Goal: Task Accomplishment & Management: Manage account settings

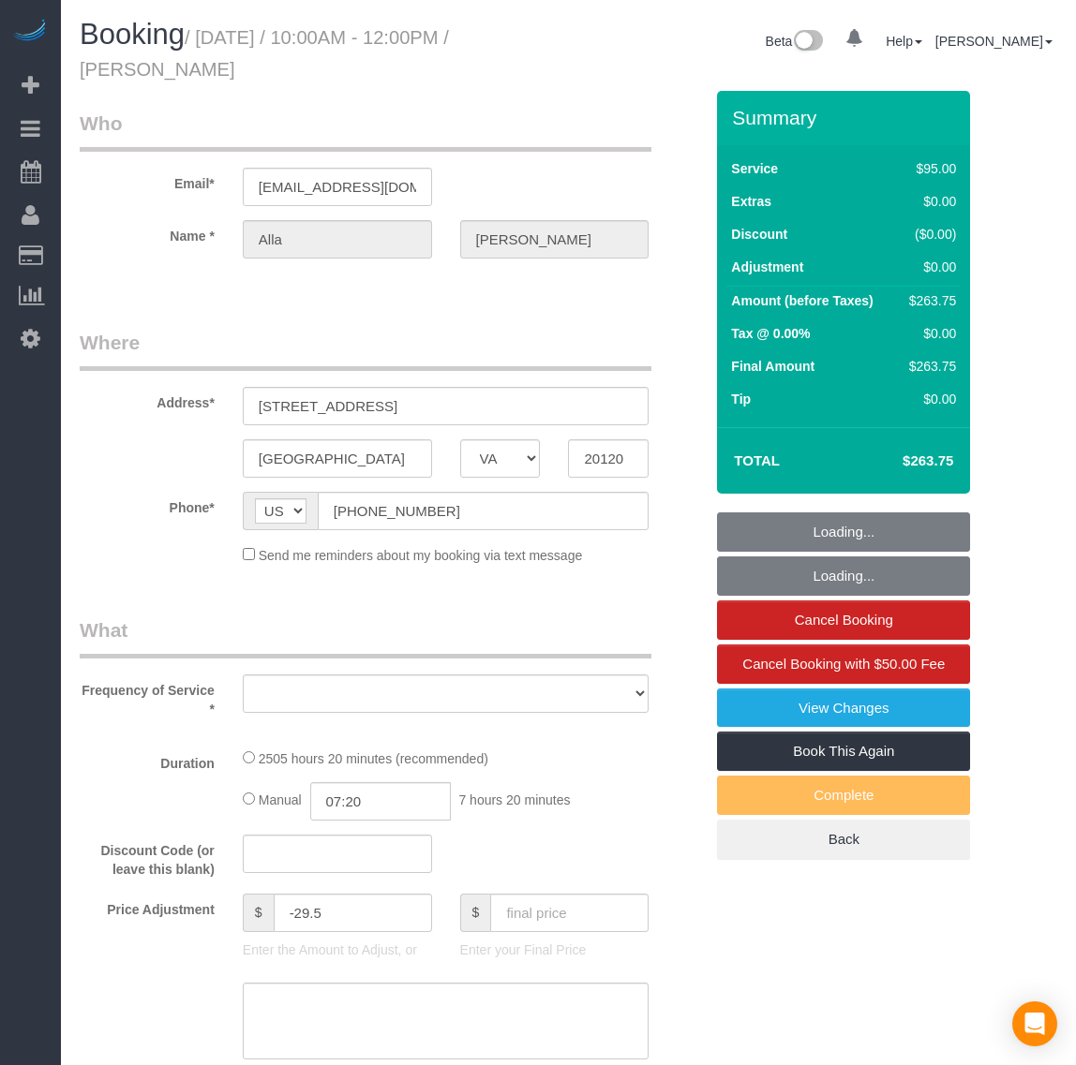
select select "VA"
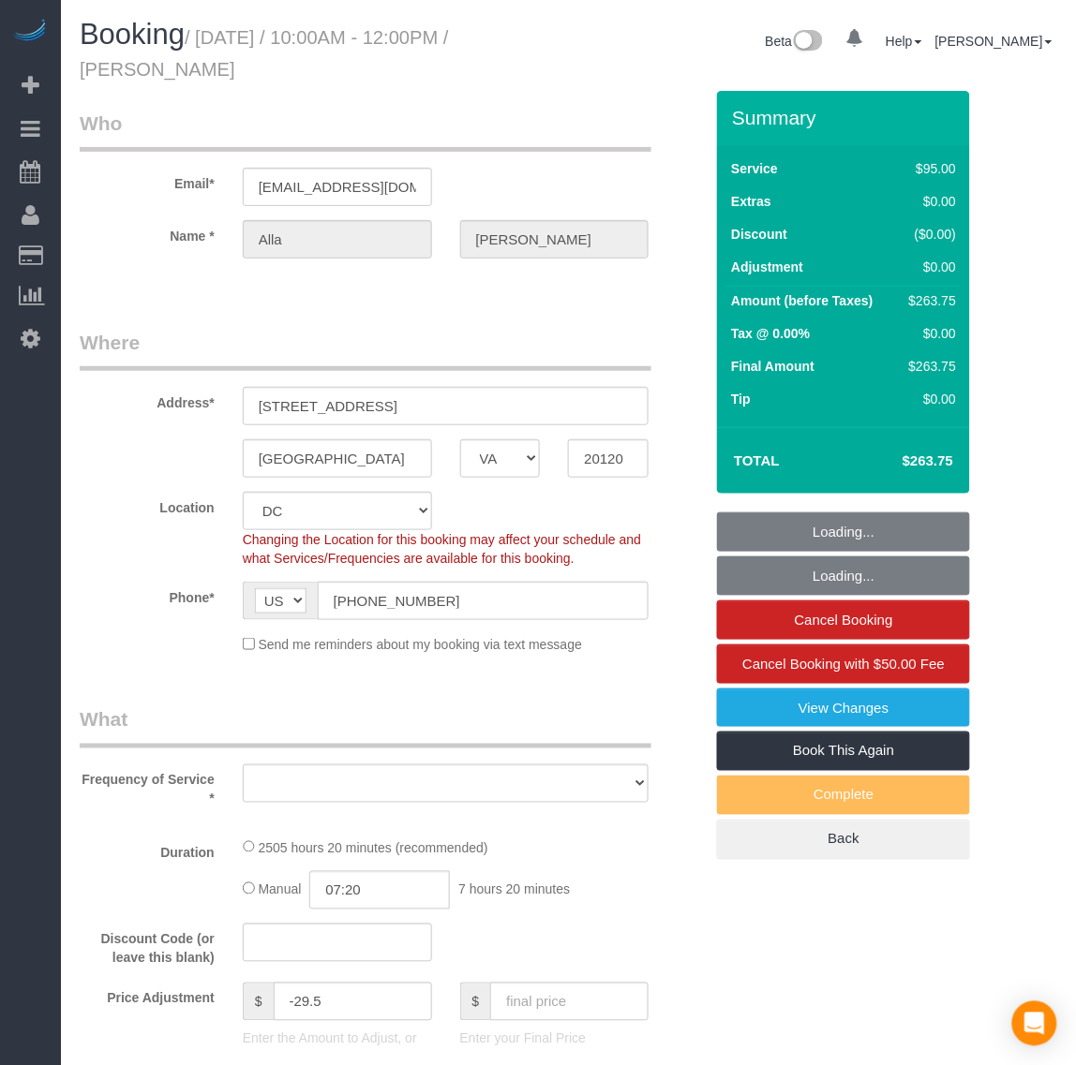
select select "2501"
select select "2"
select select "1"
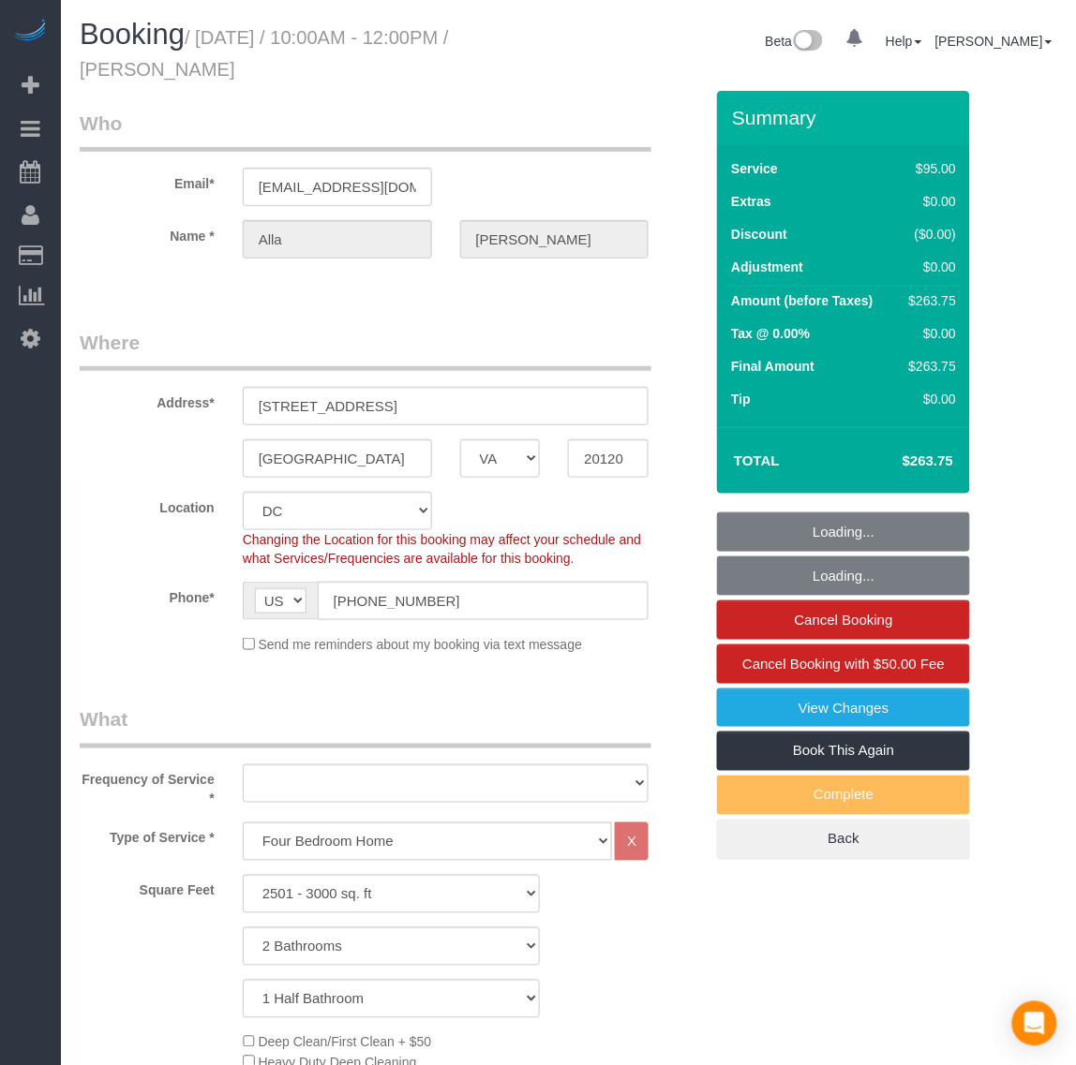
select select "object:6299"
select select "string:fspay-199232cb-4e9d-4b0b-a1d1-a0eb648f9444"
select select "spot60"
select select "number:5"
select select "number:26"
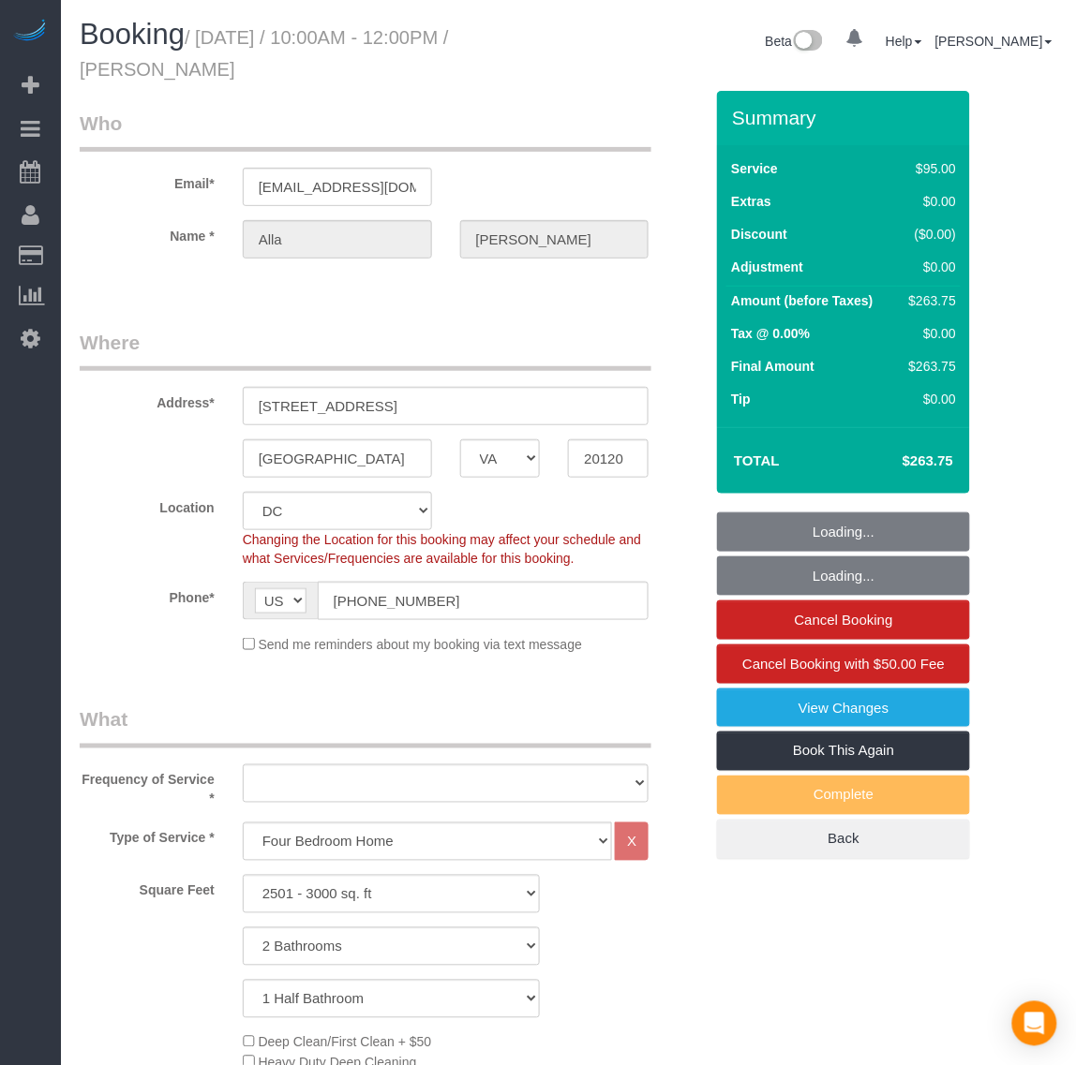
select select "number:35"
select select "number:17"
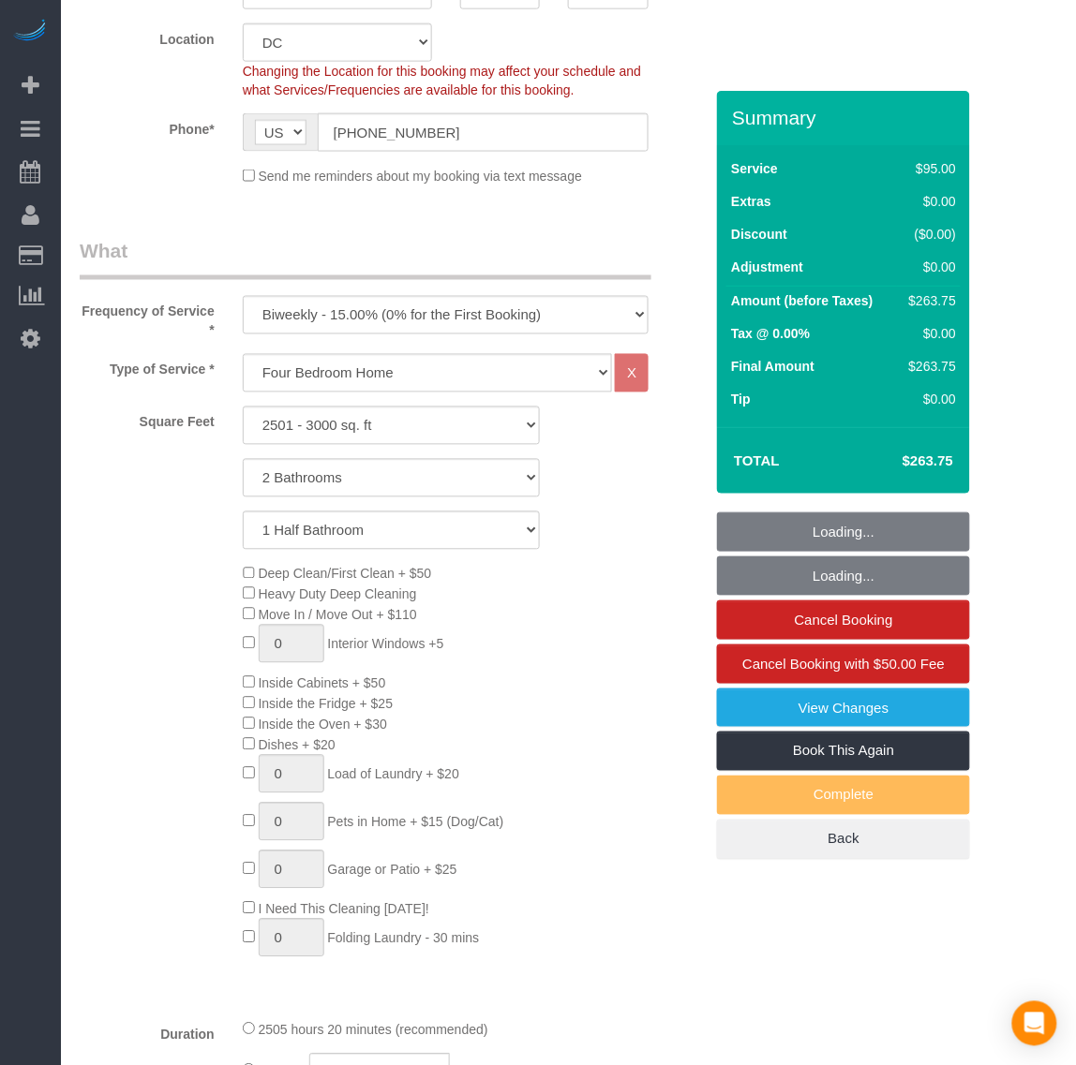
select select "2501"
select select "2"
select select "1"
select select "object:6641"
click at [359, 371] on select "Studio Apartment/Dorm One Bedroom Home Two Bedroom Home Three Bedroom Home Four…" at bounding box center [428, 373] width 370 height 38
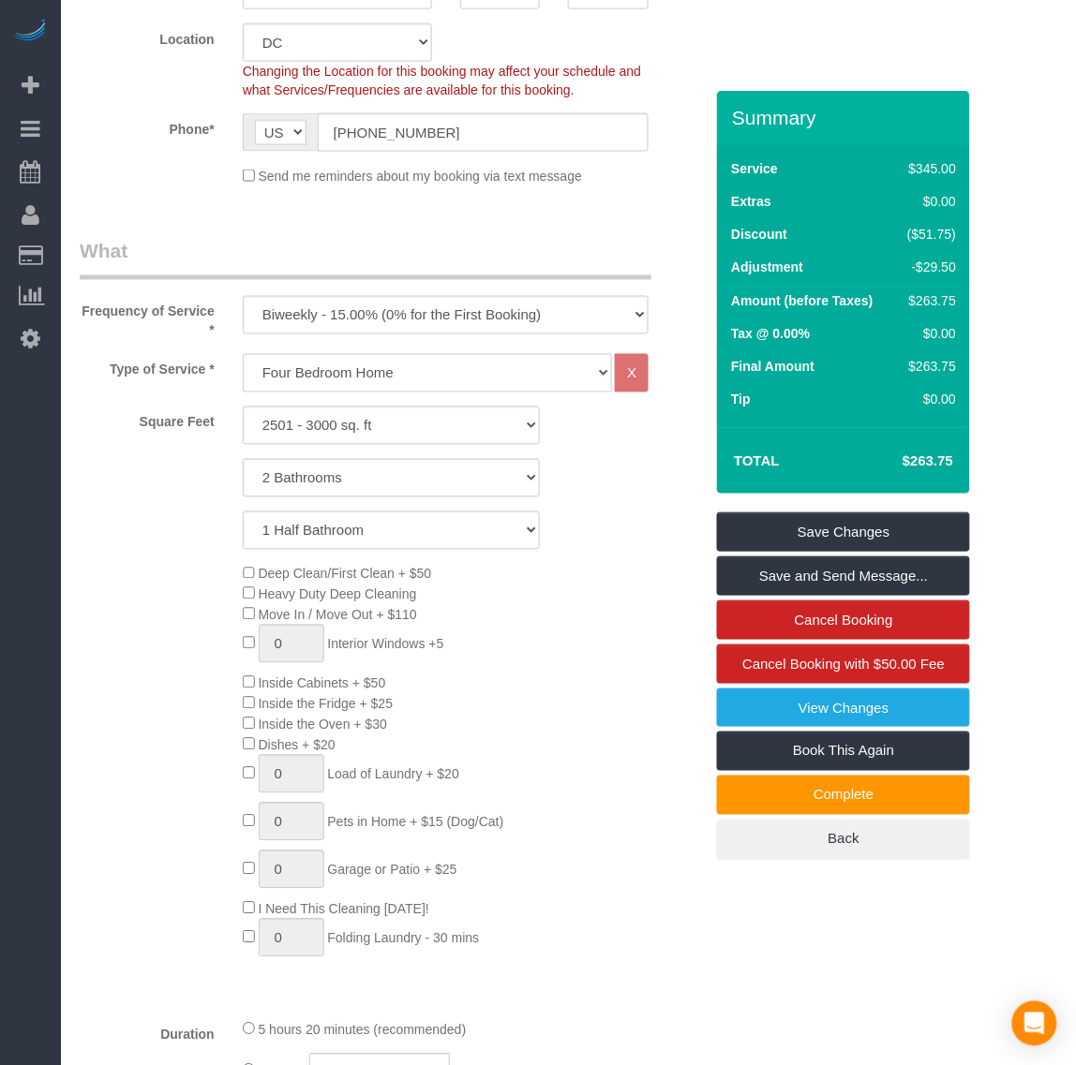
select select "136"
click at [243, 354] on select "Studio Apartment/Dorm One Bedroom Home Two Bedroom Home Three Bedroom Home Four…" at bounding box center [428, 373] width 370 height 38
select select "2501"
select select "2"
select select "1"
